Goal: Task Accomplishment & Management: Manage account settings

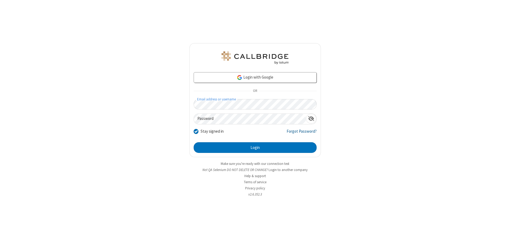
click at [302, 133] on link "Forgot Password?" at bounding box center [302, 133] width 30 height 10
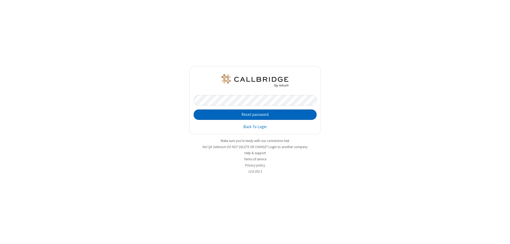
click at [255, 114] on button "Reset password" at bounding box center [255, 114] width 123 height 11
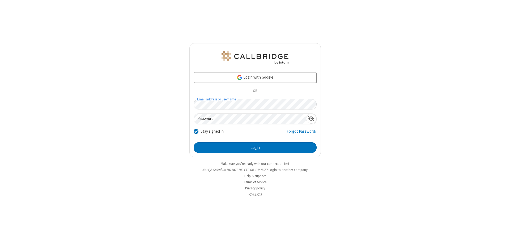
click at [196, 131] on input "Stay signed in" at bounding box center [196, 131] width 5 height 6
checkbox input "false"
click at [255, 147] on button "Login" at bounding box center [255, 147] width 123 height 11
